Goal: Check status: Check status

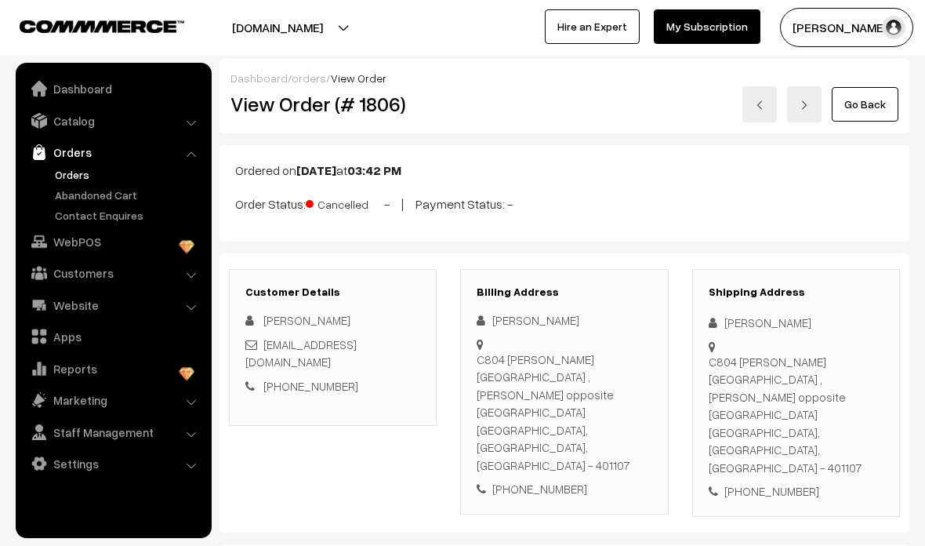
scroll to position [123, 0]
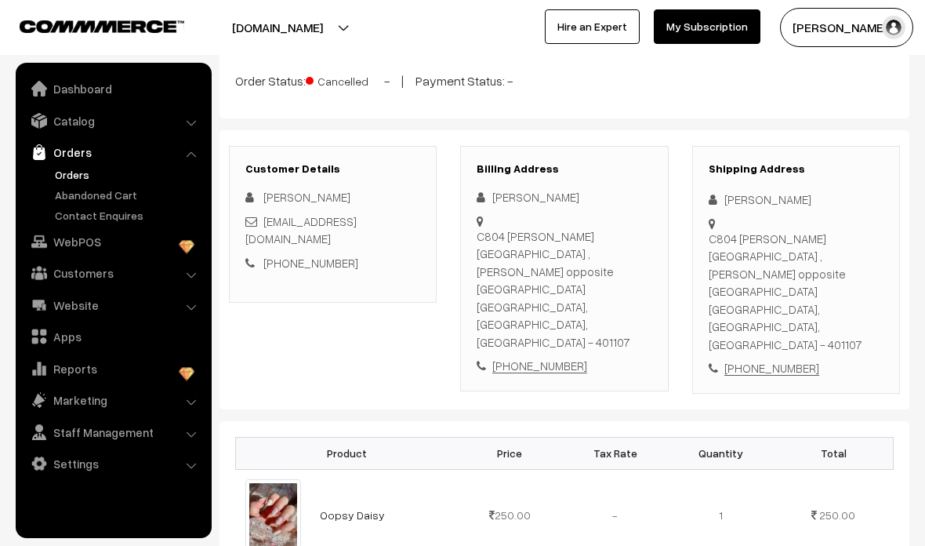
click at [74, 175] on link "Orders" at bounding box center [128, 174] width 155 height 16
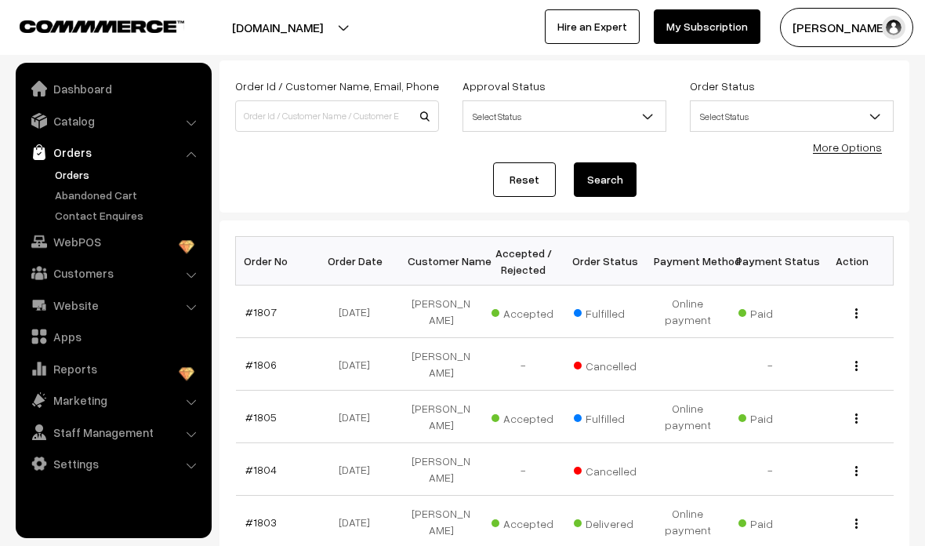
scroll to position [86, 0]
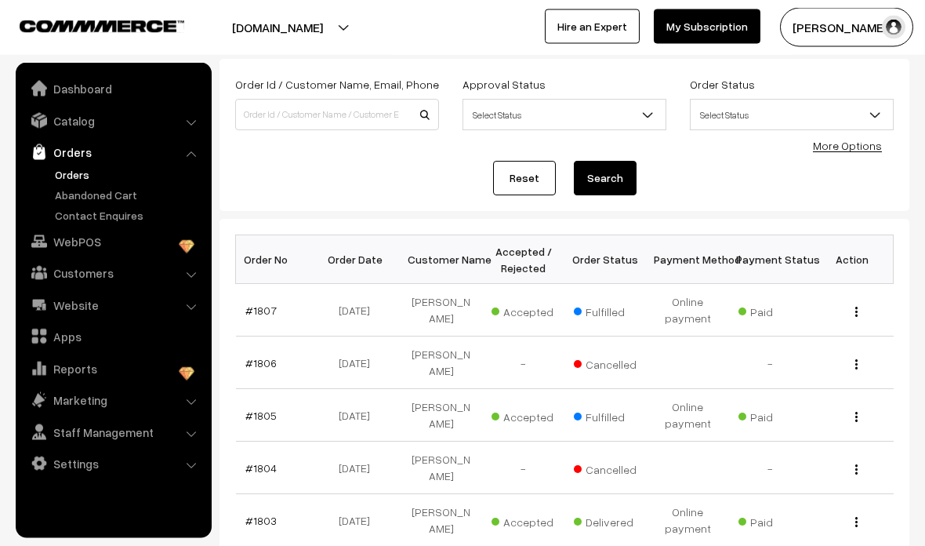
click at [267, 415] on link "#1805" at bounding box center [260, 415] width 31 height 13
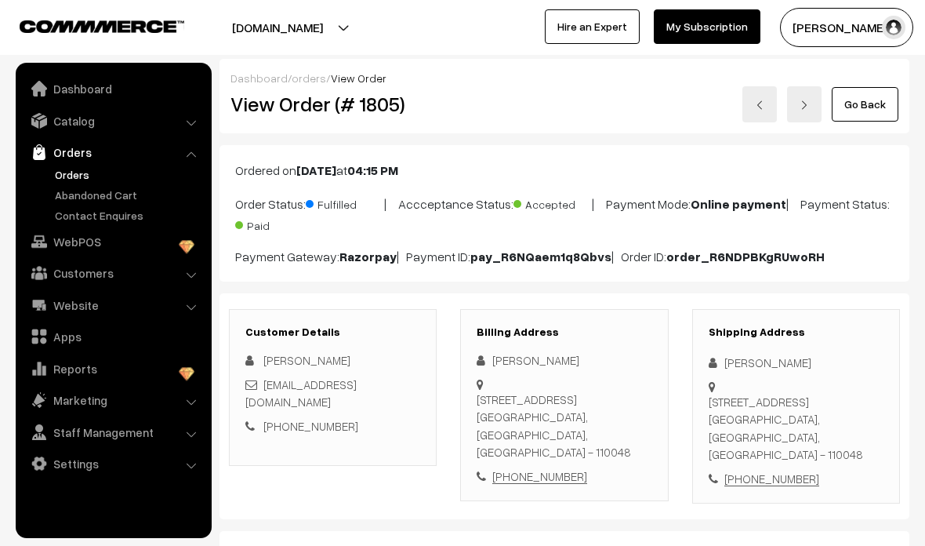
click at [867, 110] on link "Go Back" at bounding box center [865, 104] width 67 height 35
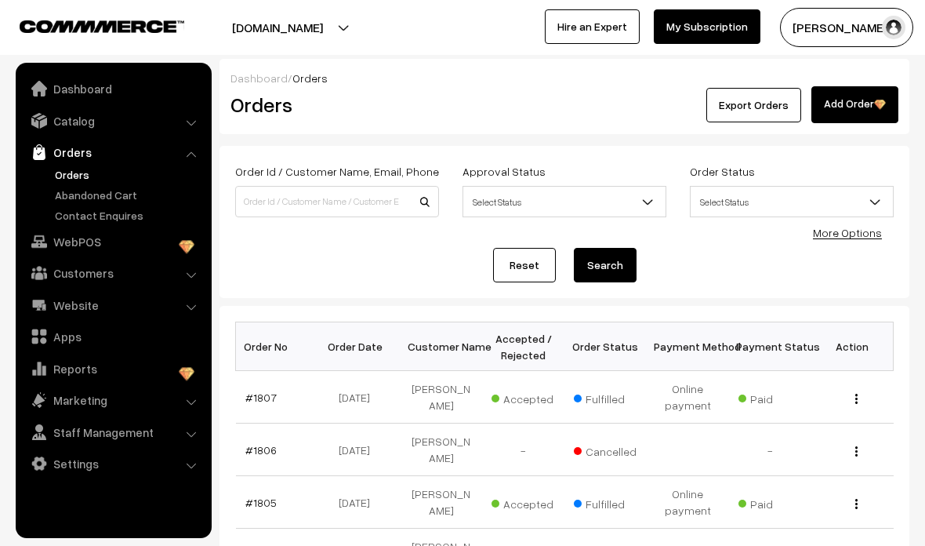
click at [274, 388] on td "#1807" at bounding box center [277, 397] width 82 height 53
click at [261, 386] on td "#1807" at bounding box center [277, 397] width 82 height 53
click at [260, 383] on td "#1807" at bounding box center [277, 397] width 82 height 53
click at [262, 398] on link "#1807" at bounding box center [260, 397] width 31 height 13
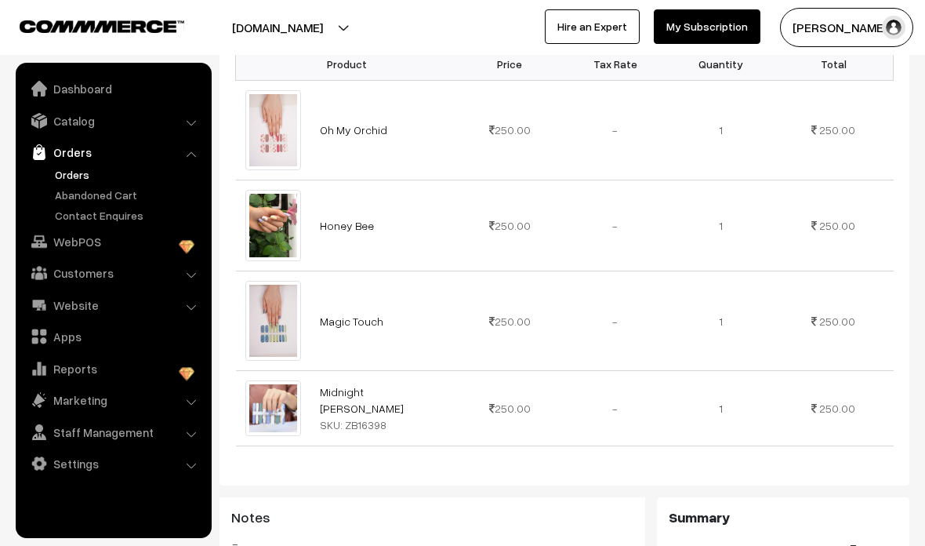
scroll to position [558, 0]
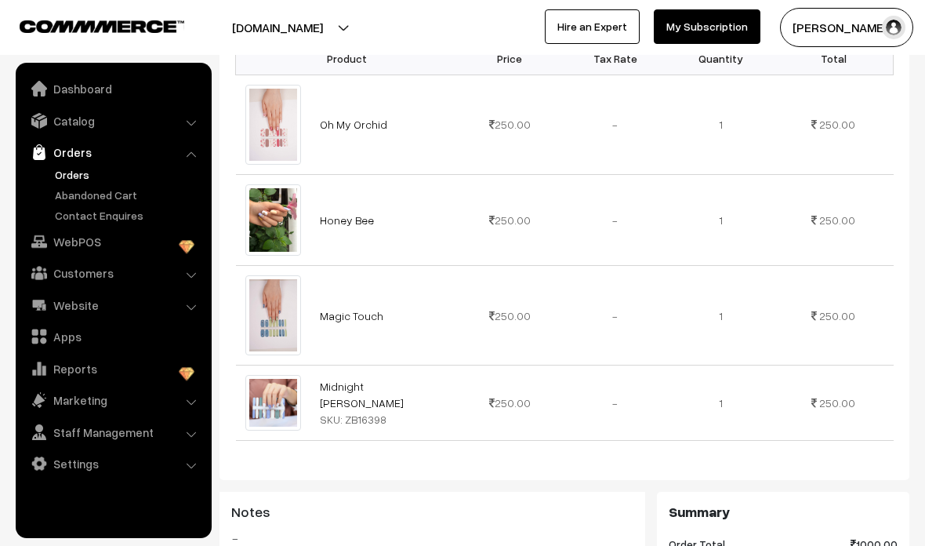
click at [336, 118] on link "Oh My Orchid" at bounding box center [353, 124] width 67 height 13
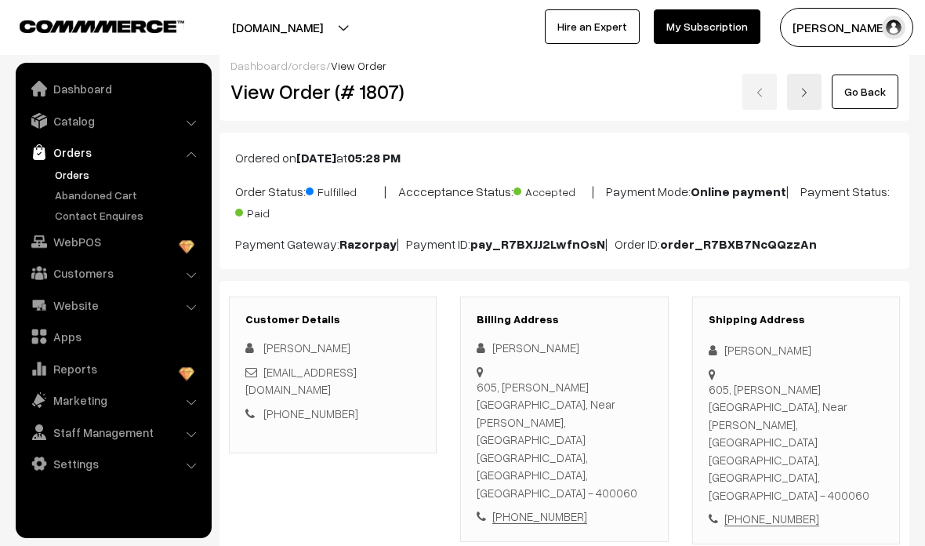
scroll to position [0, 0]
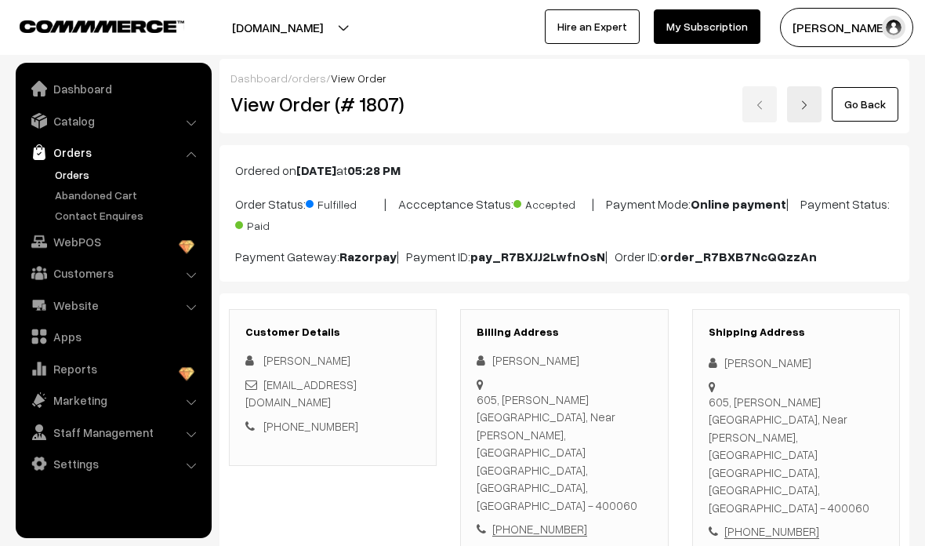
click at [851, 116] on link "Go Back" at bounding box center [865, 104] width 67 height 35
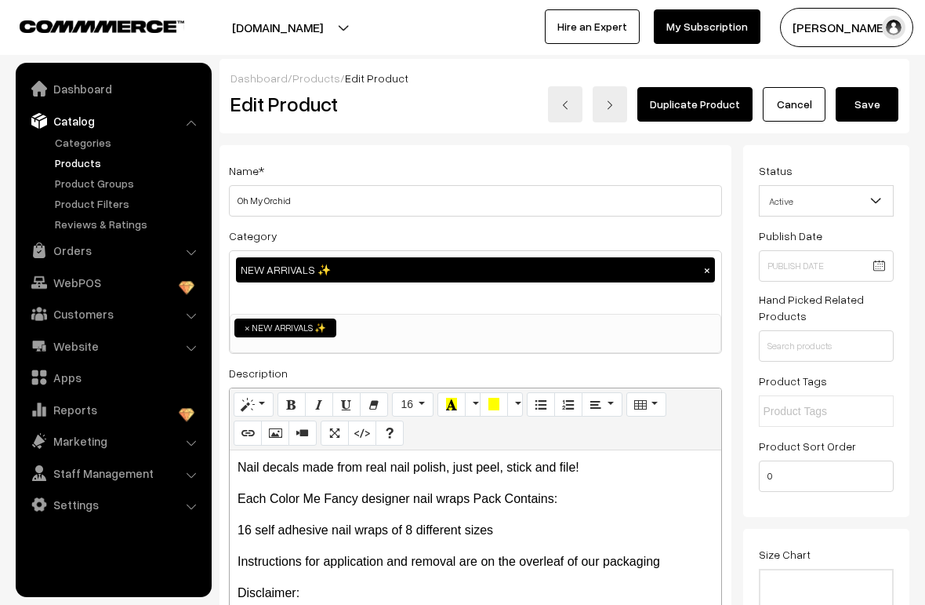
click at [794, 97] on link "Cancel" at bounding box center [794, 104] width 63 height 35
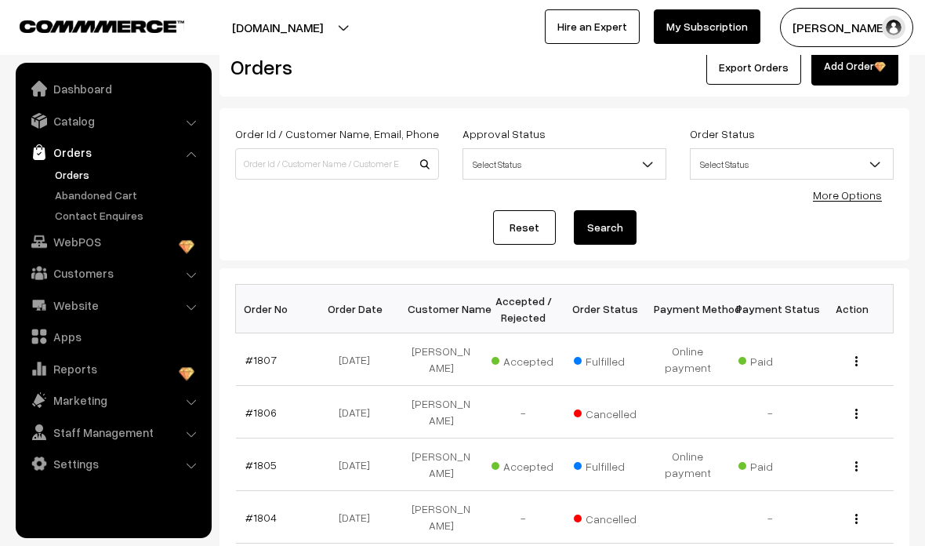
scroll to position [38, 0]
click at [261, 457] on link "#1805" at bounding box center [260, 463] width 31 height 13
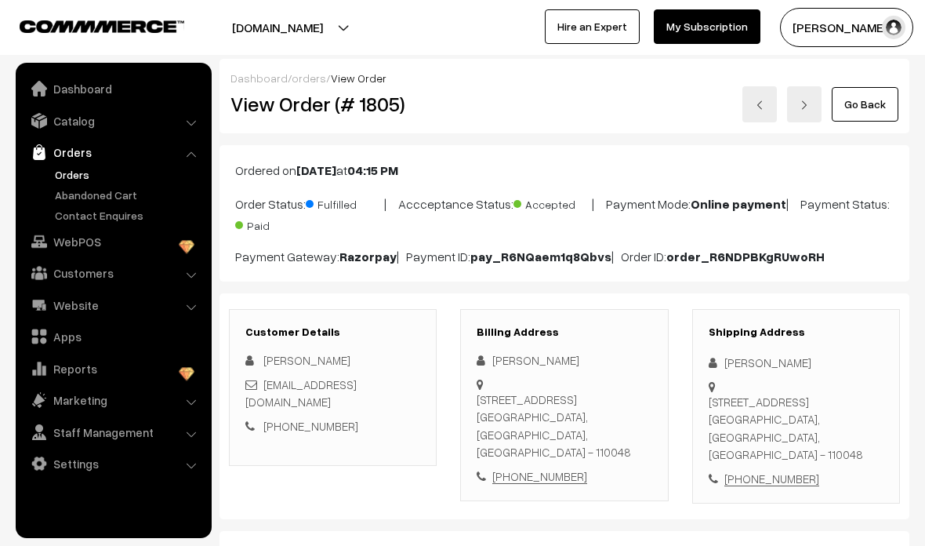
click at [886, 108] on link "Go Back" at bounding box center [865, 104] width 67 height 35
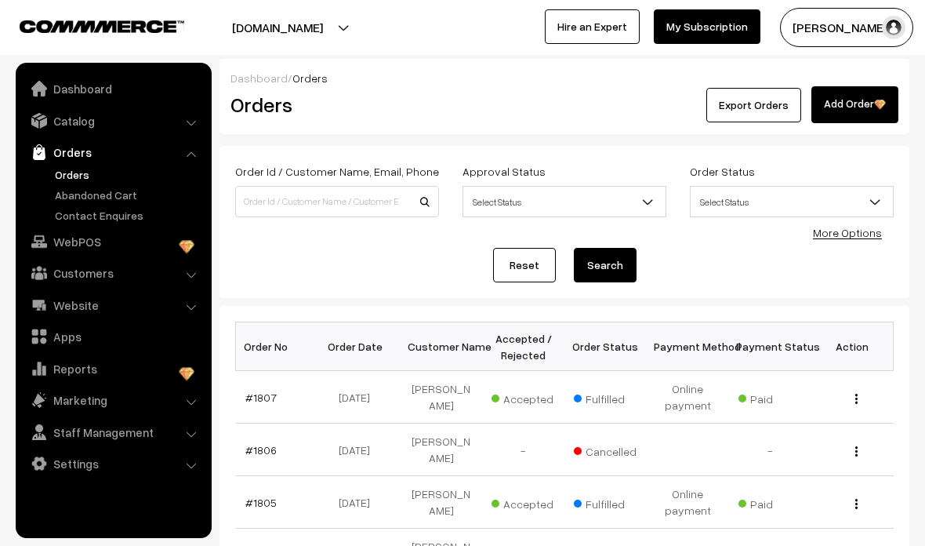
click at [260, 393] on link "#1807" at bounding box center [260, 397] width 31 height 13
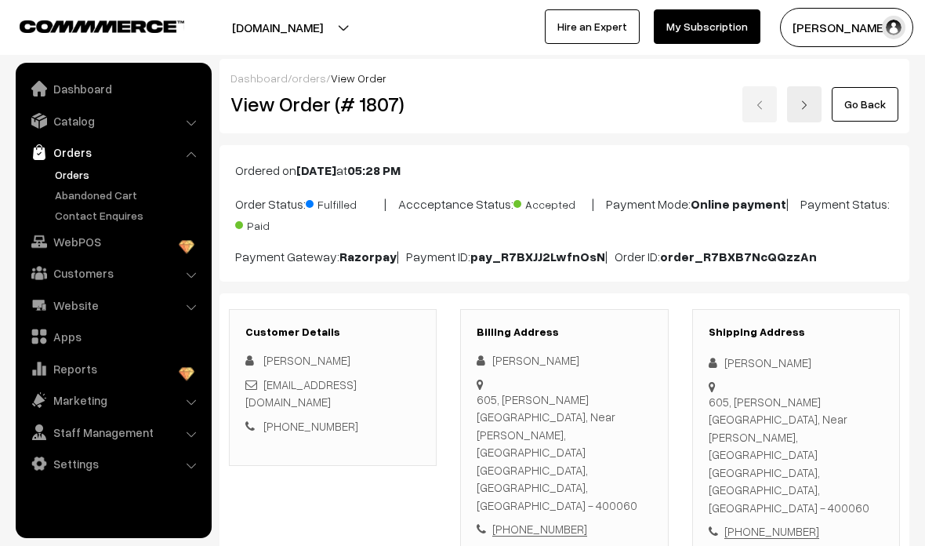
click at [7, 400] on nav "Dashboard Catalog" at bounding box center [106, 336] width 212 height 546
